Goal: Complete application form

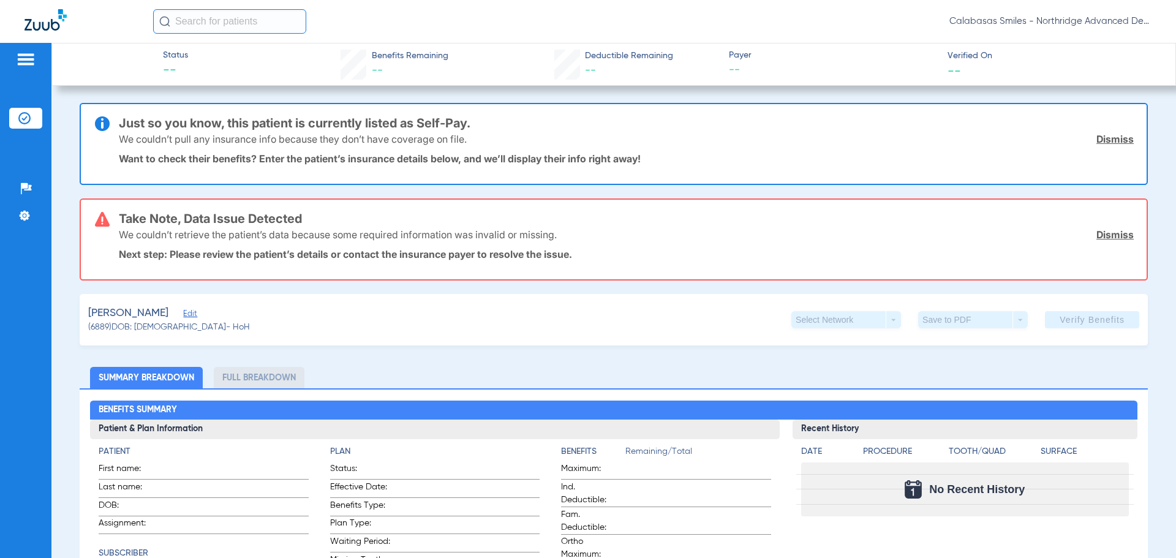
click at [188, 315] on span "Edit" at bounding box center [188, 315] width 11 height 12
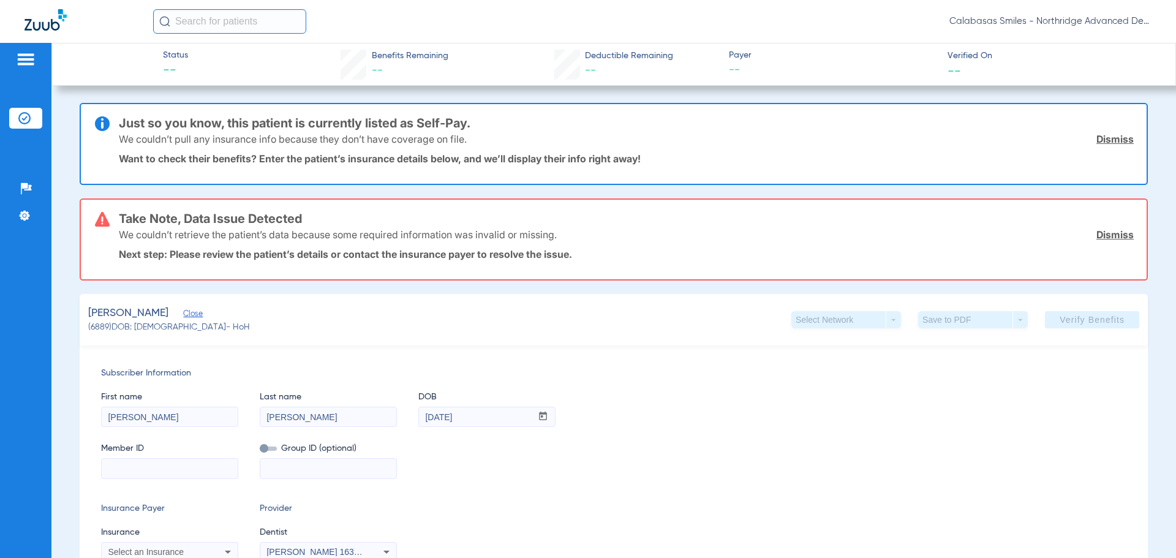
scroll to position [122, 0]
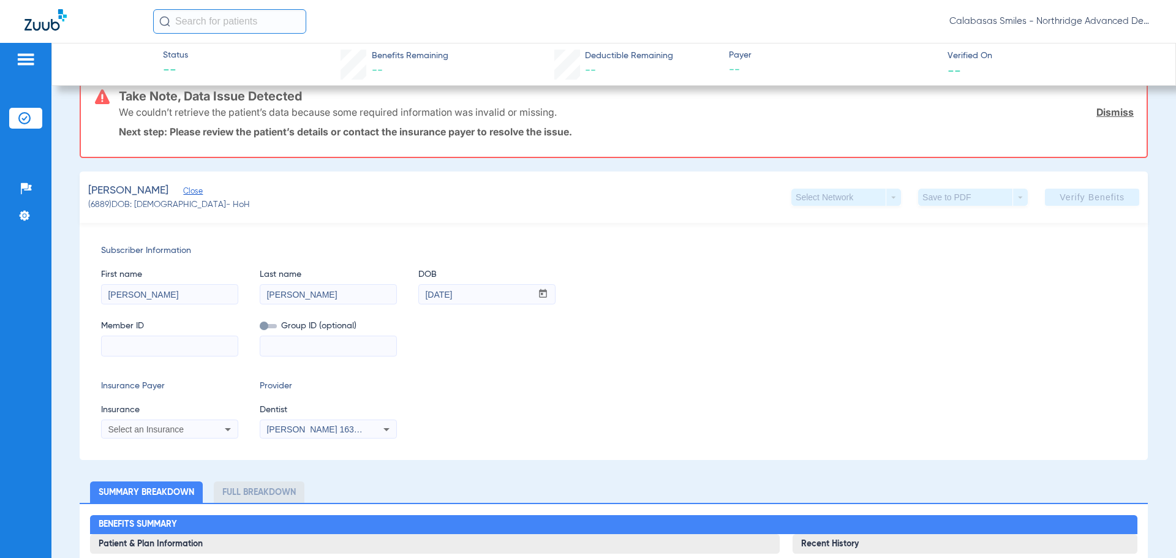
click at [145, 347] on input at bounding box center [170, 346] width 136 height 20
paste input "1189935449"
type input "1189935449"
click at [287, 344] on input at bounding box center [328, 346] width 136 height 20
paste input "03835-10001"
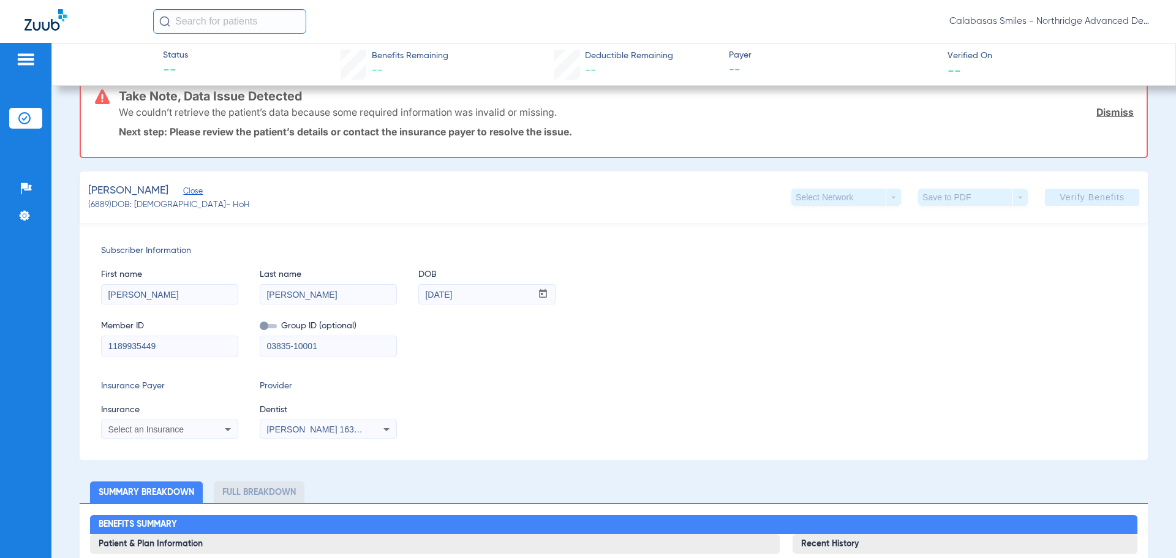
type input "03835-10001"
click at [181, 429] on span "Select an Insurance" at bounding box center [146, 429] width 76 height 10
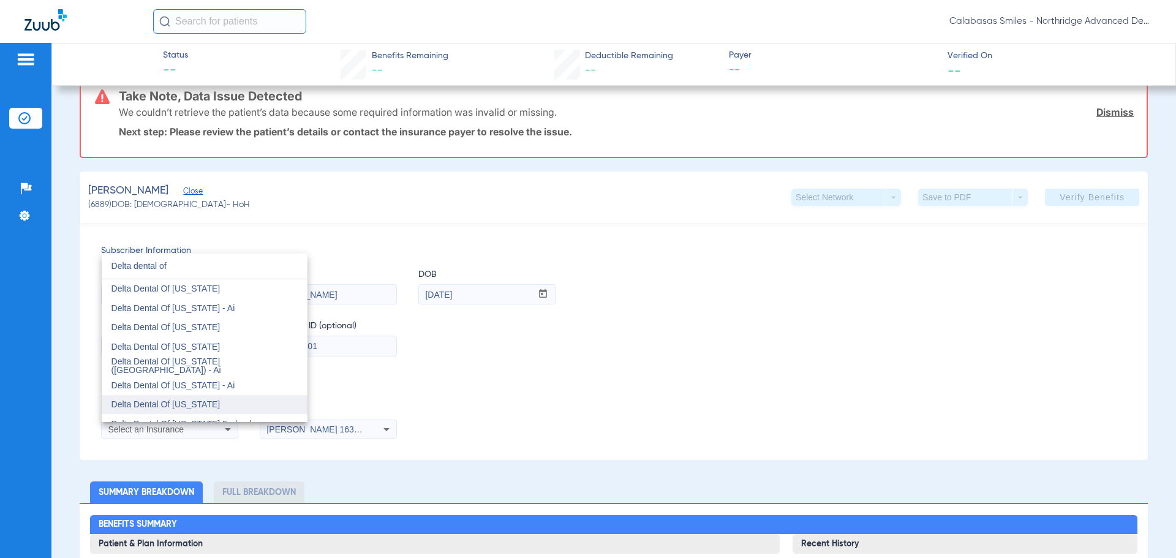
type input "Delta dental of"
click at [174, 399] on span "Delta Dental Of [US_STATE]" at bounding box center [165, 404] width 109 height 10
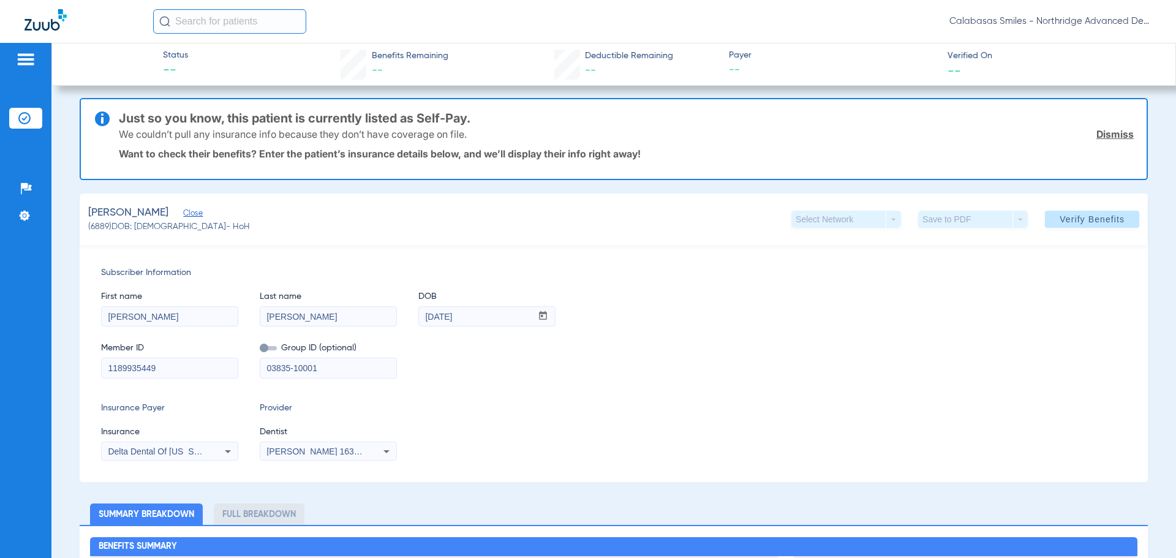
scroll to position [0, 0]
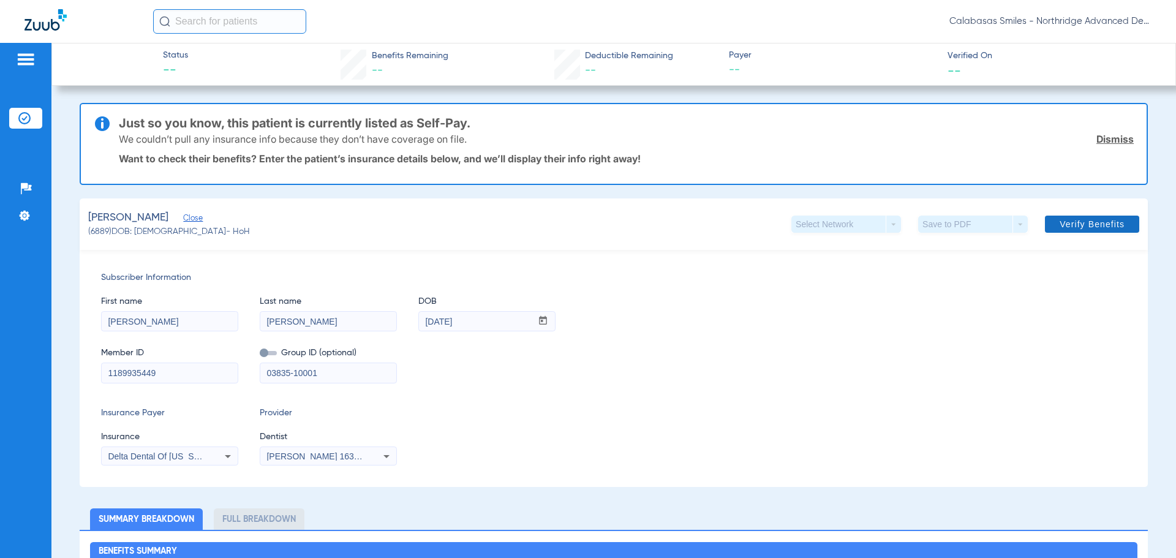
click at [1087, 220] on span "Verify Benefits" at bounding box center [1091, 224] width 65 height 10
